Goal: Task Accomplishment & Management: Manage account settings

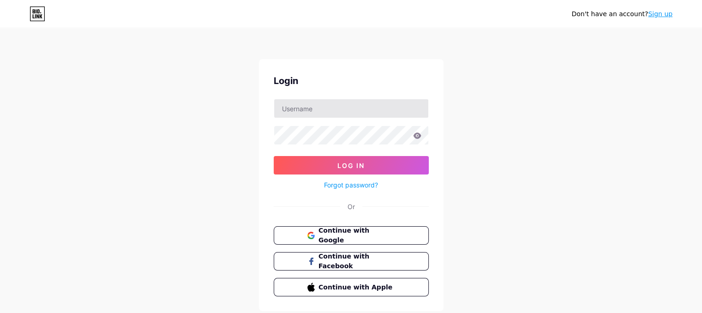
type input "[EMAIL_ADDRESS][DOMAIN_NAME]"
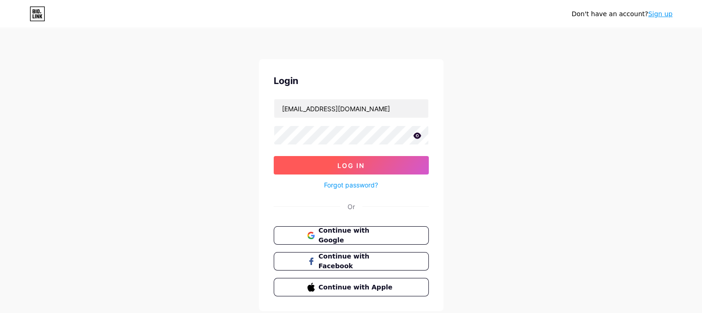
click at [327, 167] on button "Log In" at bounding box center [351, 165] width 155 height 18
click at [418, 138] on icon at bounding box center [417, 135] width 8 height 6
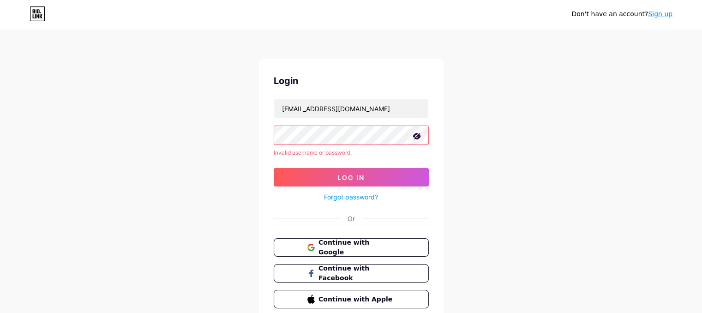
click at [439, 213] on div "Login rkhan07254@gmail.com Invalid username or password. Log In Forgot password…" at bounding box center [351, 191] width 184 height 264
click at [352, 186] on div "Forgot password?" at bounding box center [351, 194] width 155 height 16
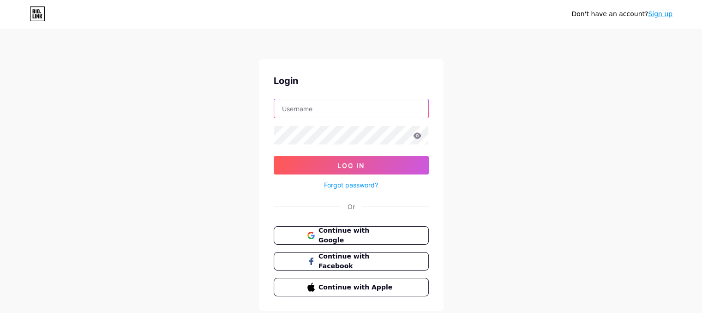
click at [336, 109] on input "text" at bounding box center [351, 108] width 154 height 18
type input "[EMAIL_ADDRESS][DOMAIN_NAME]"
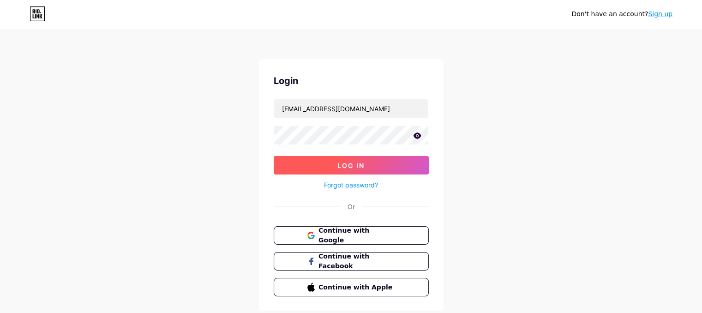
click at [372, 156] on button "Log In" at bounding box center [351, 165] width 155 height 18
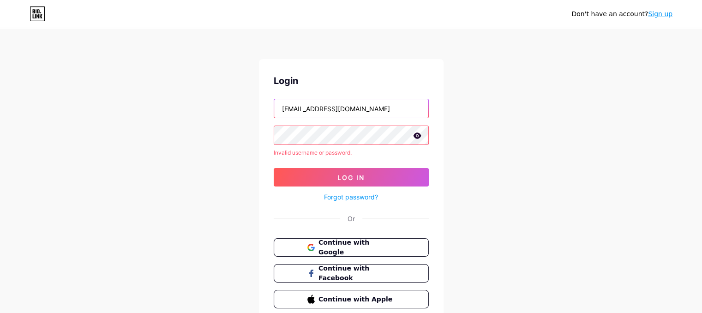
drag, startPoint x: 352, startPoint y: 108, endPoint x: 325, endPoint y: 102, distance: 27.8
click at [325, 102] on input "[EMAIL_ADDRESS][DOMAIN_NAME]" at bounding box center [351, 108] width 154 height 18
drag, startPoint x: 354, startPoint y: 111, endPoint x: 281, endPoint y: 113, distance: 72.5
click at [281, 113] on input "[EMAIL_ADDRESS][DOMAIN_NAME]" at bounding box center [351, 108] width 154 height 18
type input "raj"
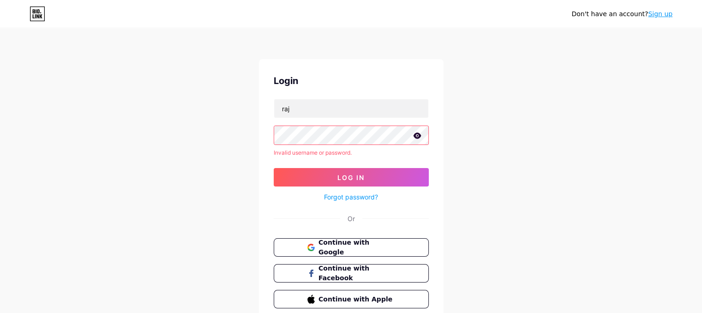
drag, startPoint x: 294, startPoint y: 110, endPoint x: 263, endPoint y: 111, distance: 30.9
click at [263, 111] on div "Login raj Invalid username or password. Log In Forgot password? Or Continue wit…" at bounding box center [351, 191] width 184 height 264
drag, startPoint x: 295, startPoint y: 107, endPoint x: 268, endPoint y: 112, distance: 27.1
click at [268, 112] on div "Login raj Invalid username or password. Log In Forgot password? Or Continue wit…" at bounding box center [351, 191] width 184 height 264
click at [312, 110] on input "text" at bounding box center [351, 108] width 154 height 18
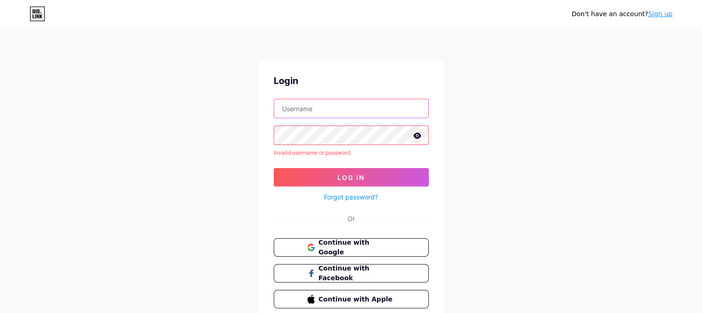
type input "[EMAIL_ADDRESS][DOMAIN_NAME]"
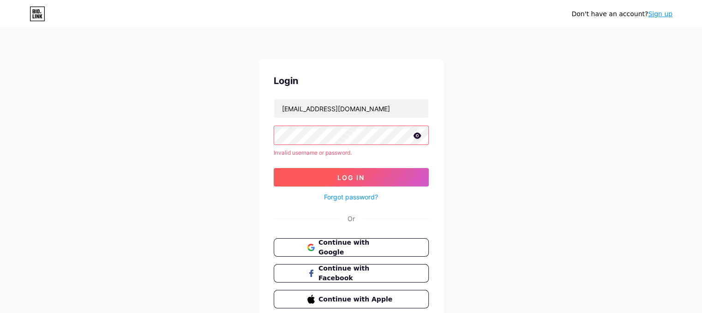
click at [333, 179] on button "Log In" at bounding box center [351, 177] width 155 height 18
click at [269, 144] on div "Login rkhan07254@gmail.com Invalid username or password. Log In Forgot password…" at bounding box center [351, 191] width 184 height 264
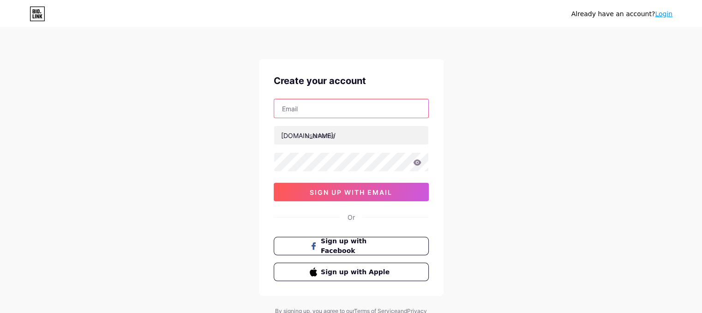
click at [362, 113] on input "text" at bounding box center [351, 108] width 154 height 18
type input "[EMAIL_ADDRESS][DOMAIN_NAME]"
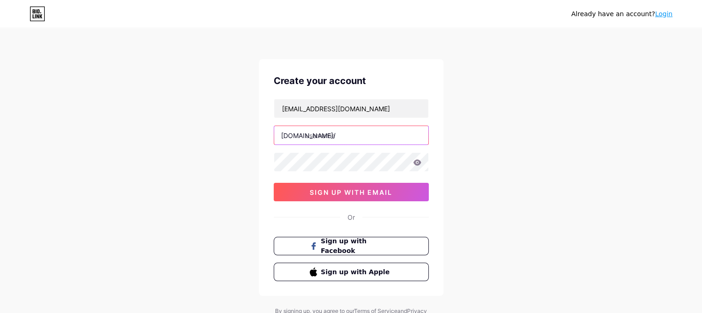
click at [323, 135] on input "text" at bounding box center [351, 135] width 154 height 18
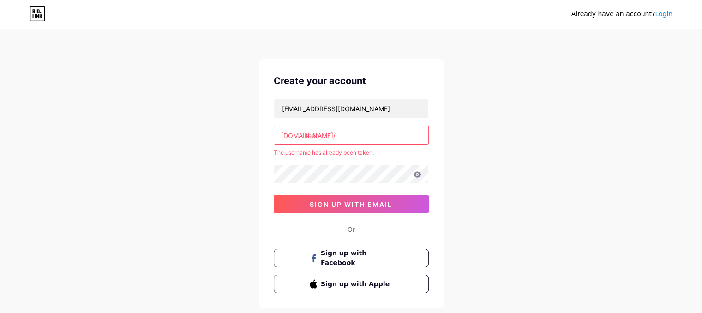
click at [322, 134] on input "teen" at bounding box center [351, 135] width 154 height 18
type input "t"
click at [414, 175] on icon at bounding box center [417, 174] width 8 height 6
click at [330, 135] on input "rajukhan" at bounding box center [351, 135] width 154 height 18
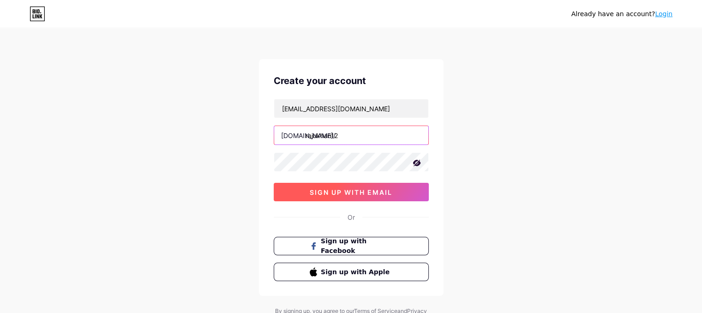
type input "rajukhan12"
click at [342, 188] on span "sign up with email" at bounding box center [350, 192] width 83 height 8
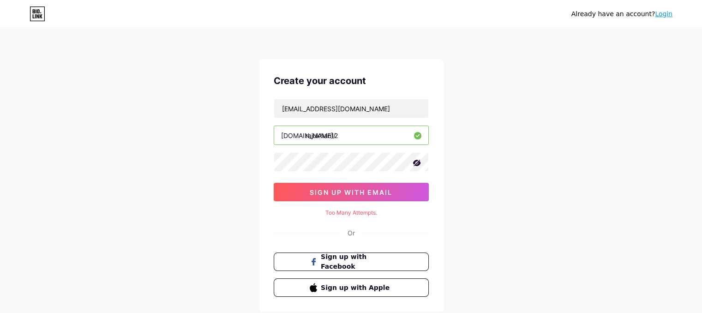
drag, startPoint x: 340, startPoint y: 137, endPoint x: 305, endPoint y: 138, distance: 34.6
click at [305, 138] on input "rajukhan12" at bounding box center [351, 135] width 154 height 18
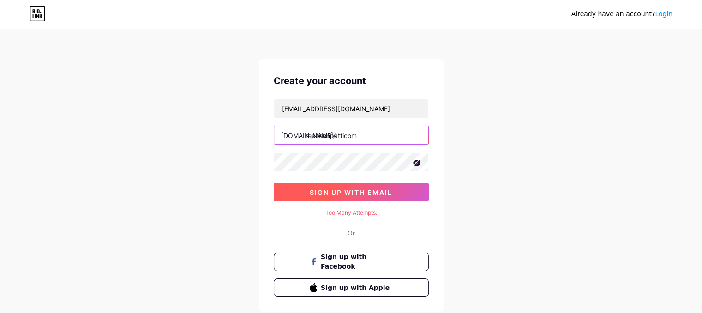
type input "reelteenpatticom"
click at [306, 189] on button "sign up with email" at bounding box center [351, 192] width 155 height 18
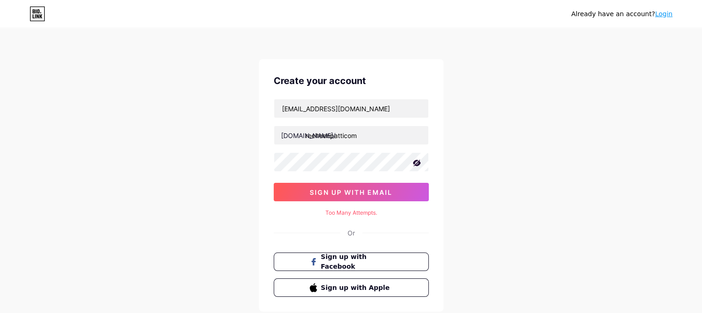
click at [666, 12] on link "Login" at bounding box center [664, 13] width 18 height 7
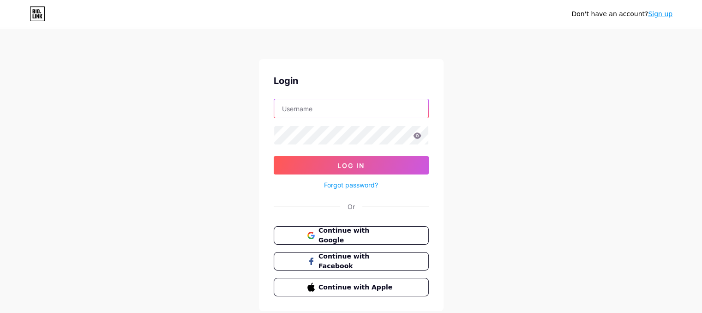
type input "[EMAIL_ADDRESS][DOMAIN_NAME]"
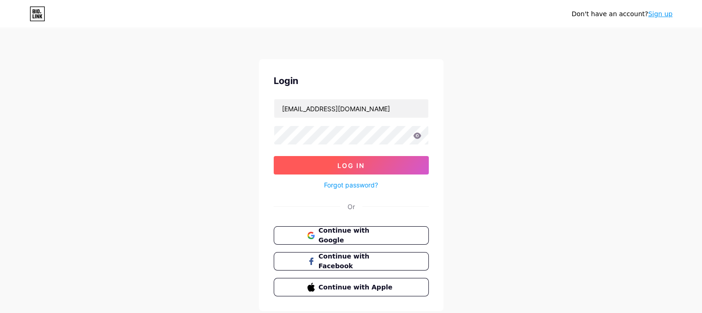
click at [352, 163] on span "Log In" at bounding box center [350, 165] width 27 height 8
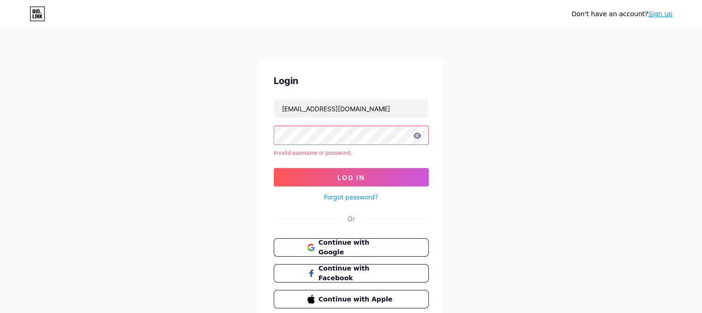
click at [419, 138] on icon at bounding box center [417, 135] width 8 height 6
click at [327, 176] on button "Log In" at bounding box center [351, 177] width 155 height 18
click at [329, 174] on button "Log In" at bounding box center [351, 177] width 155 height 18
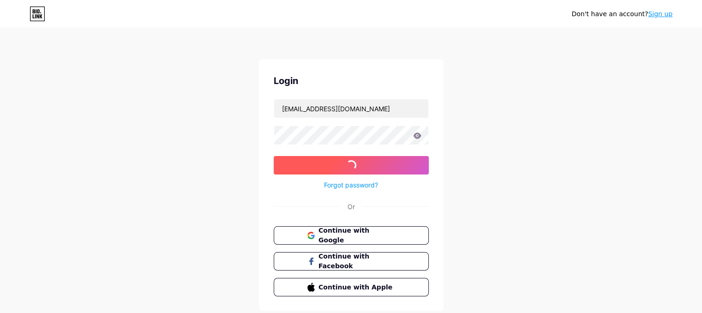
click at [329, 174] on div "Forgot password?" at bounding box center [351, 182] width 155 height 16
click at [329, 184] on link "Forgot password?" at bounding box center [351, 185] width 54 height 10
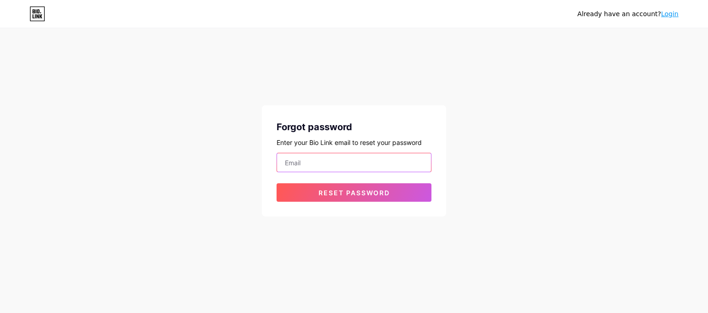
click at [321, 159] on input "email" at bounding box center [354, 162] width 154 height 18
type input "[EMAIL_ADDRESS][DOMAIN_NAME]"
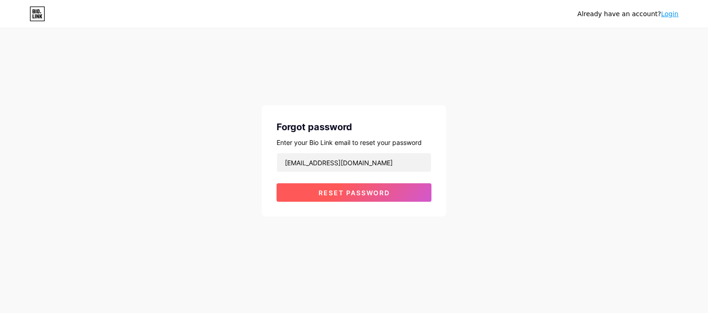
click at [350, 191] on span "Reset password" at bounding box center [354, 193] width 71 height 8
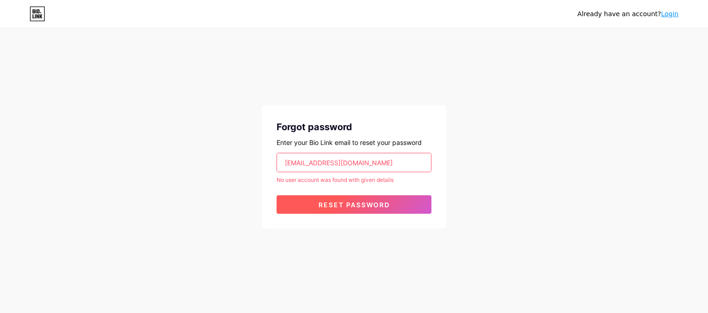
click at [317, 206] on button "Reset password" at bounding box center [354, 204] width 155 height 18
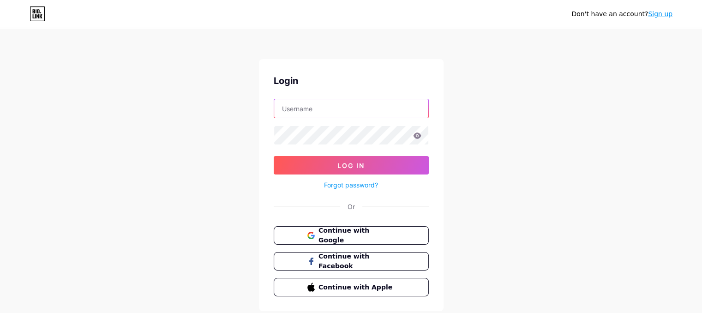
type input "[EMAIL_ADDRESS][DOMAIN_NAME]"
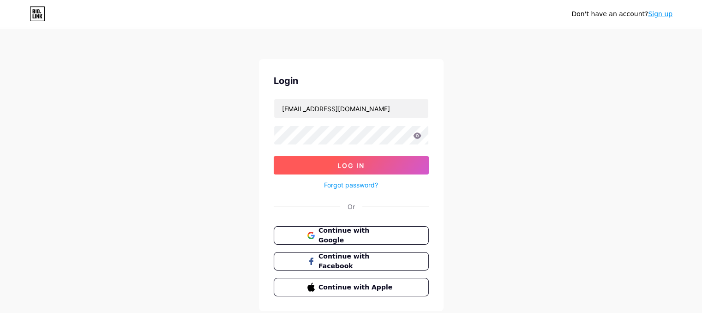
click at [309, 158] on button "Log In" at bounding box center [351, 165] width 155 height 18
click at [413, 137] on icon at bounding box center [417, 135] width 8 height 6
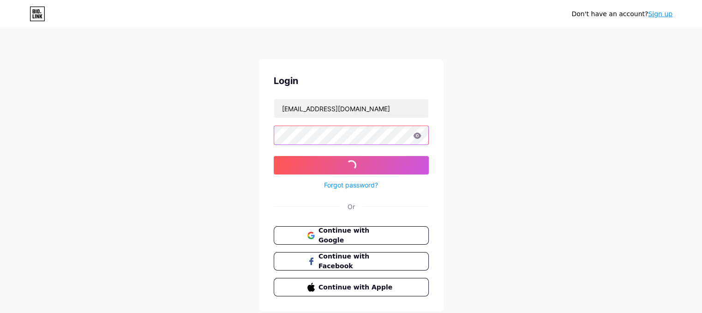
click at [256, 155] on div "Don't have an account? Sign up Login rkhan07254@gmail.com Log In Forgot passwor…" at bounding box center [351, 170] width 702 height 340
click at [155, 179] on div "Don't have an account? Sign up Login rkhan07254@gmail.com Log In Forgot passwor…" at bounding box center [351, 170] width 702 height 340
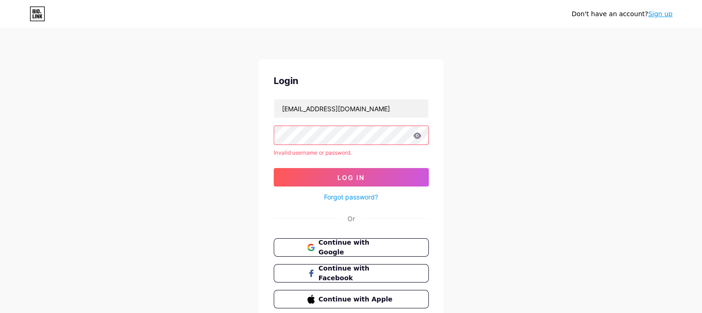
click at [345, 194] on link "Forgot password?" at bounding box center [351, 197] width 54 height 10
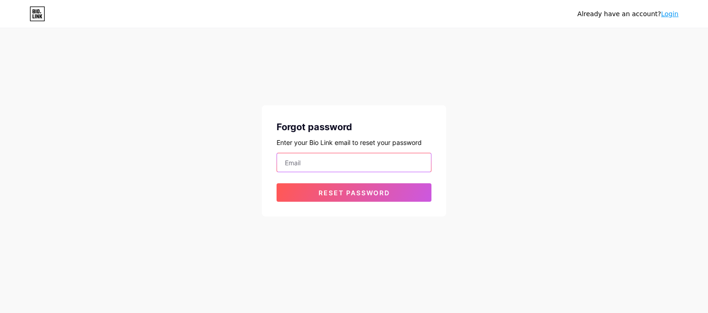
click at [328, 163] on input "email" at bounding box center [354, 162] width 154 height 18
type input "[EMAIL_ADDRESS][DOMAIN_NAME]"
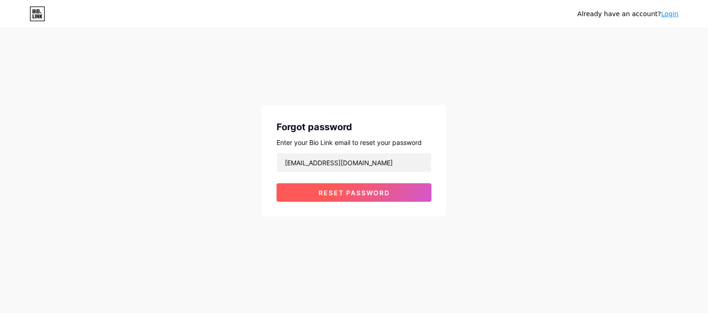
click at [347, 194] on span "Reset password" at bounding box center [354, 193] width 71 height 8
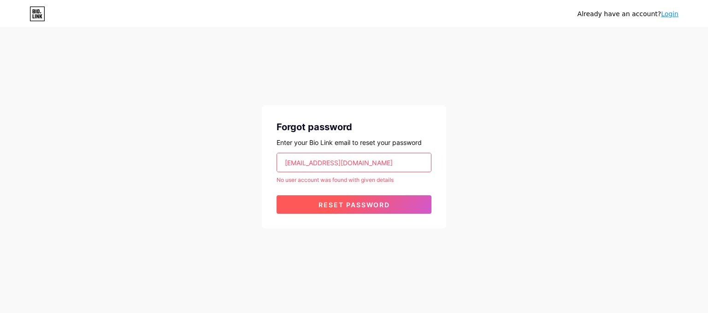
click at [371, 202] on span "Reset password" at bounding box center [354, 205] width 71 height 8
drag, startPoint x: 371, startPoint y: 202, endPoint x: 206, endPoint y: 154, distance: 171.5
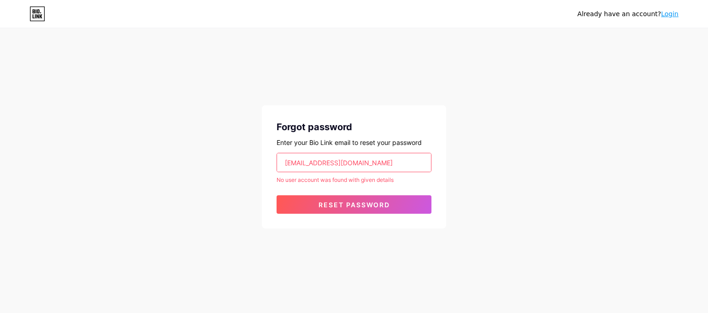
click at [206, 154] on div "Already have an account? Login Forgot password Enter your Bio Link email to res…" at bounding box center [354, 129] width 708 height 258
click at [672, 13] on link "Login" at bounding box center [670, 13] width 18 height 7
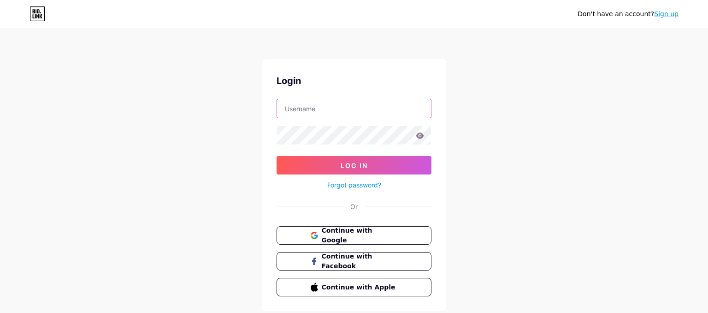
type input "[EMAIL_ADDRESS][DOMAIN_NAME]"
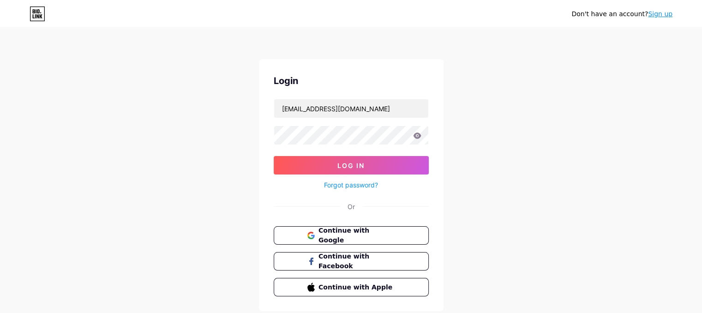
click at [361, 167] on span "Log In" at bounding box center [350, 165] width 27 height 8
